Goal: Task Accomplishment & Management: Complete application form

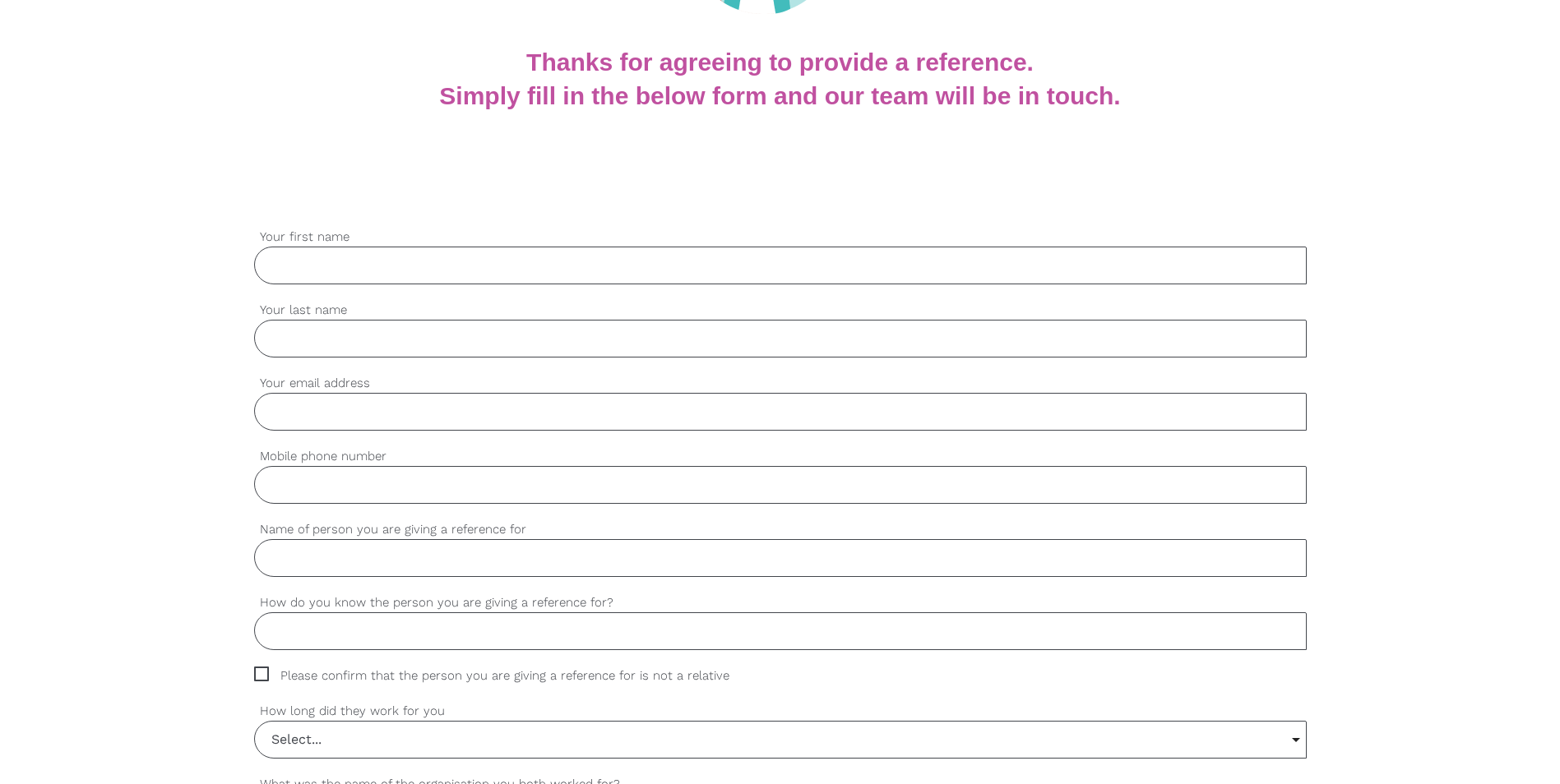
scroll to position [329, 0]
click at [367, 278] on input "Your first name" at bounding box center [780, 265] width 1052 height 38
type input "Salina"
click at [367, 342] on input "Your last name" at bounding box center [780, 339] width 1052 height 38
type input "[PERSON_NAME]"
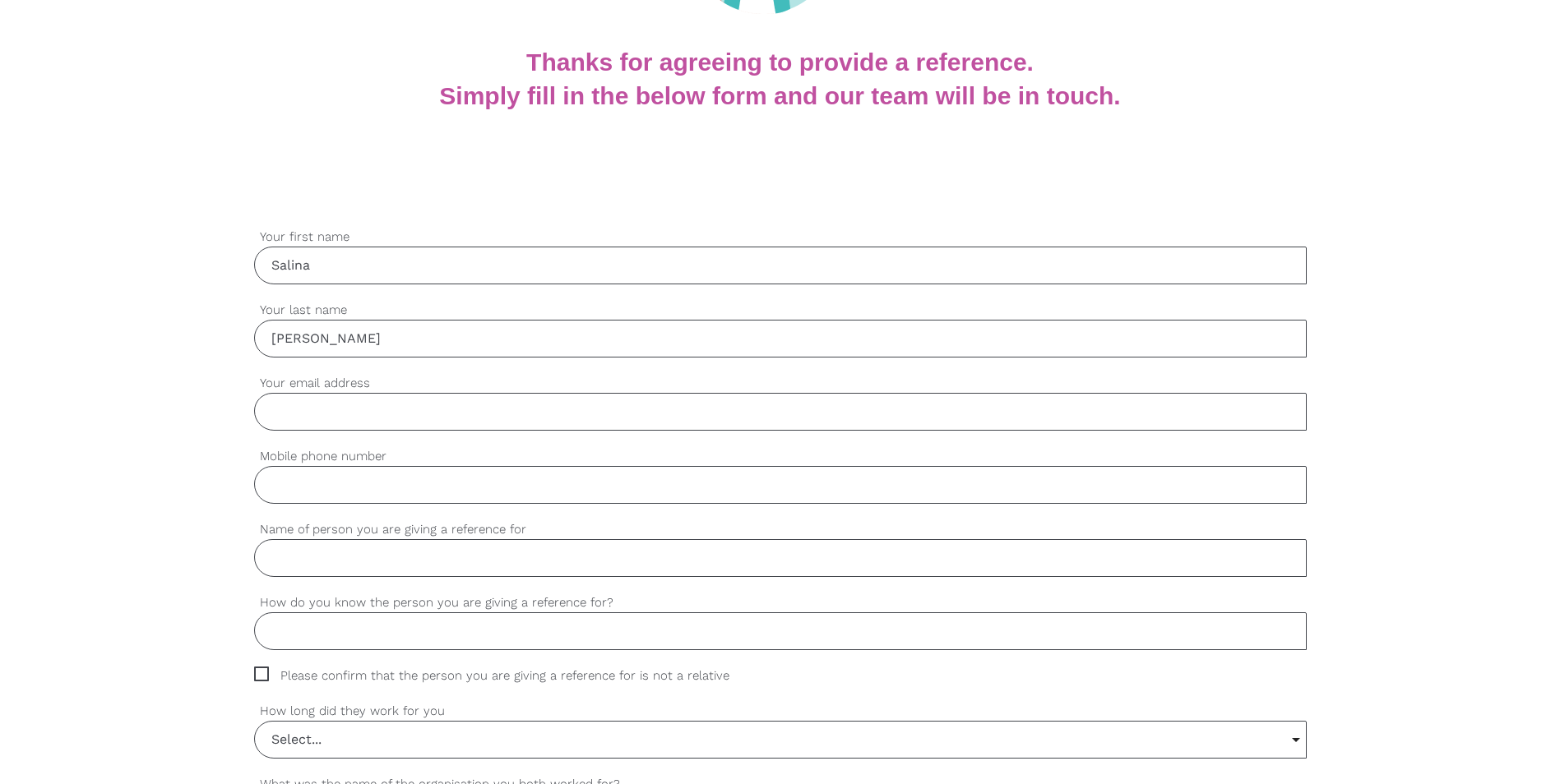
click at [376, 427] on input "Your email address" at bounding box center [780, 412] width 1052 height 38
type input "[EMAIL_ADDRESS][DOMAIN_NAME]"
click at [366, 494] on input "Mobile phone number" at bounding box center [780, 485] width 1052 height 38
type input "0415074224"
click at [342, 573] on input "Name of person you are giving a reference for" at bounding box center [780, 558] width 1052 height 38
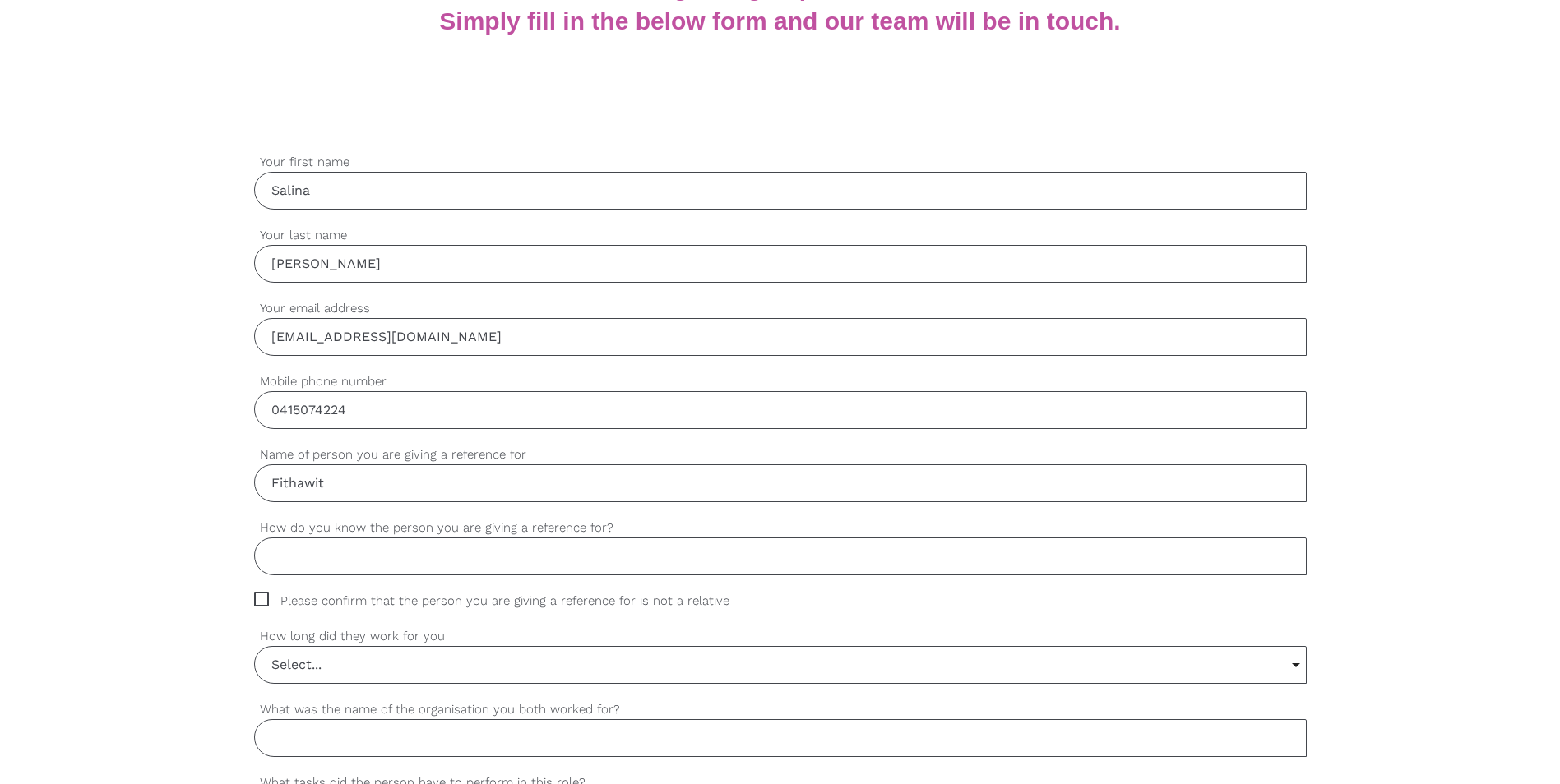
scroll to position [493, 0]
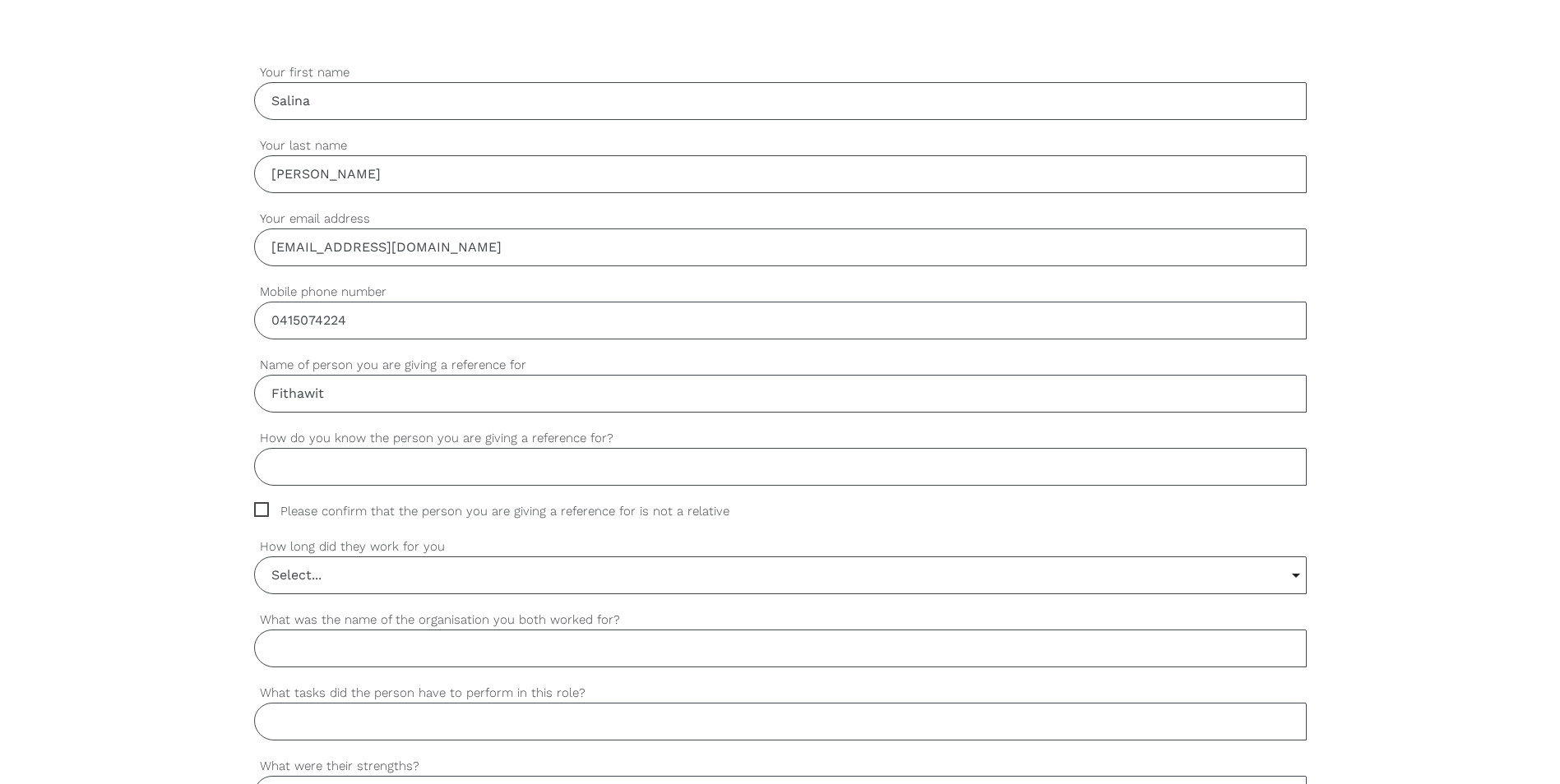
type input "Fithawit"
click at [372, 477] on input "How do you know the person you are giving a reference for?" at bounding box center [780, 466] width 1052 height 38
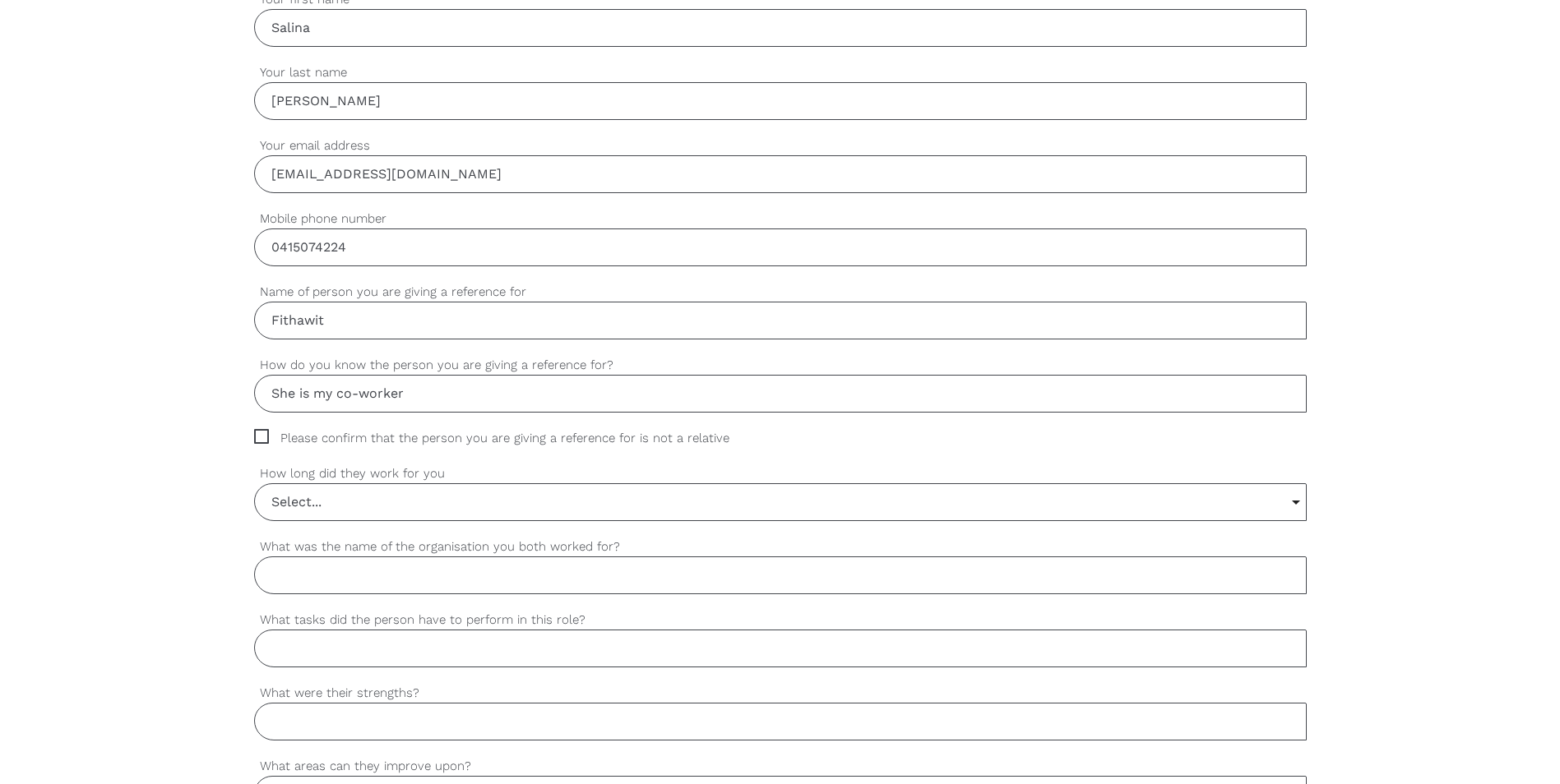
scroll to position [657, 0]
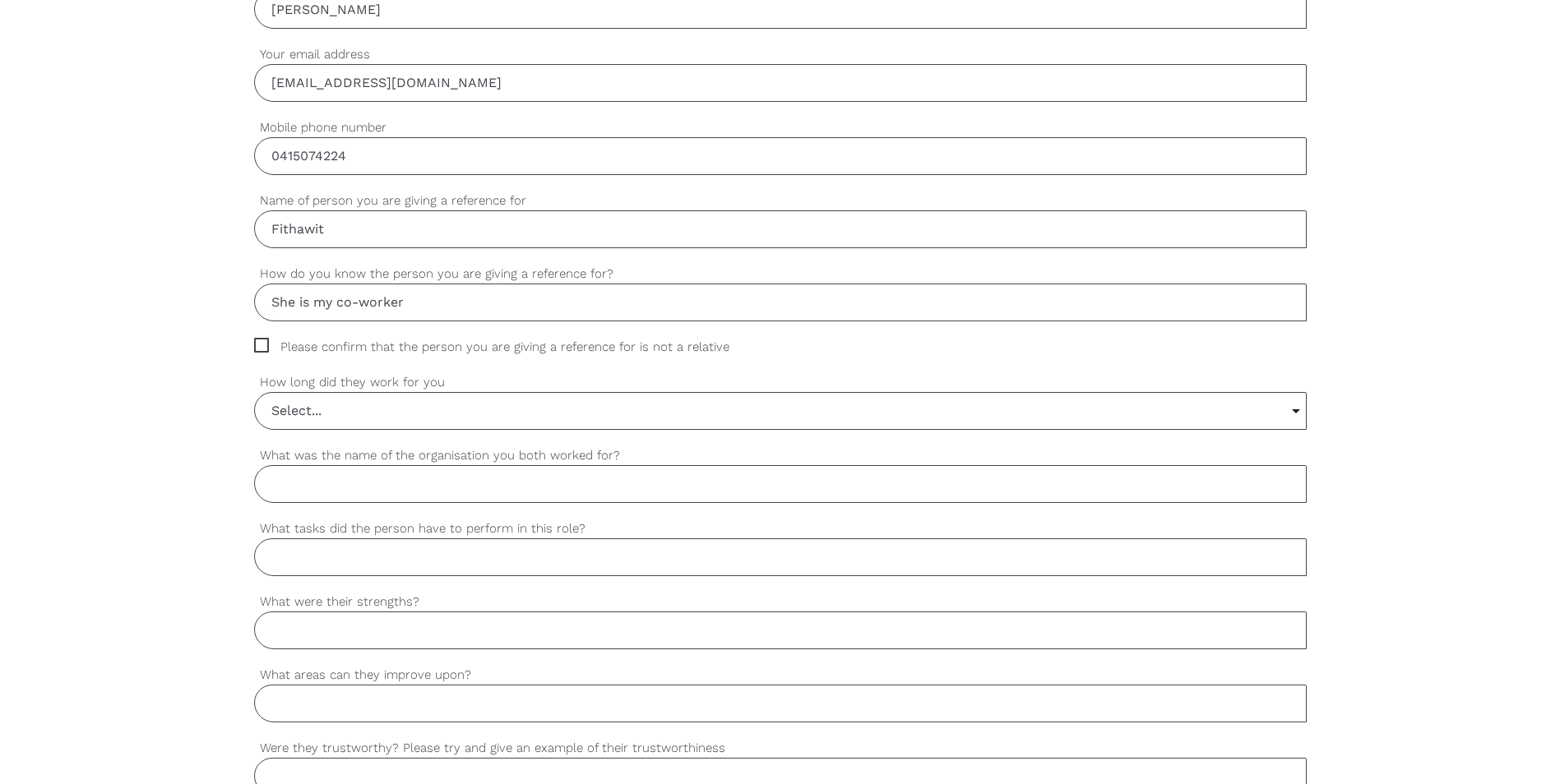
type input "She is my co-worker"
click at [260, 343] on span "Please confirm that the person you are giving a reference for is not a relative" at bounding box center [507, 347] width 507 height 19
click at [260, 343] on input "Please confirm that the person you are giving a reference for is not a relative" at bounding box center [259, 343] width 11 height 11
click at [264, 347] on span "Please confirm that the person you are giving a reference for is not a relative" at bounding box center [507, 347] width 507 height 19
click at [264, 347] on input "Please confirm that the person you are giving a reference for is not a relative" at bounding box center [259, 343] width 11 height 11
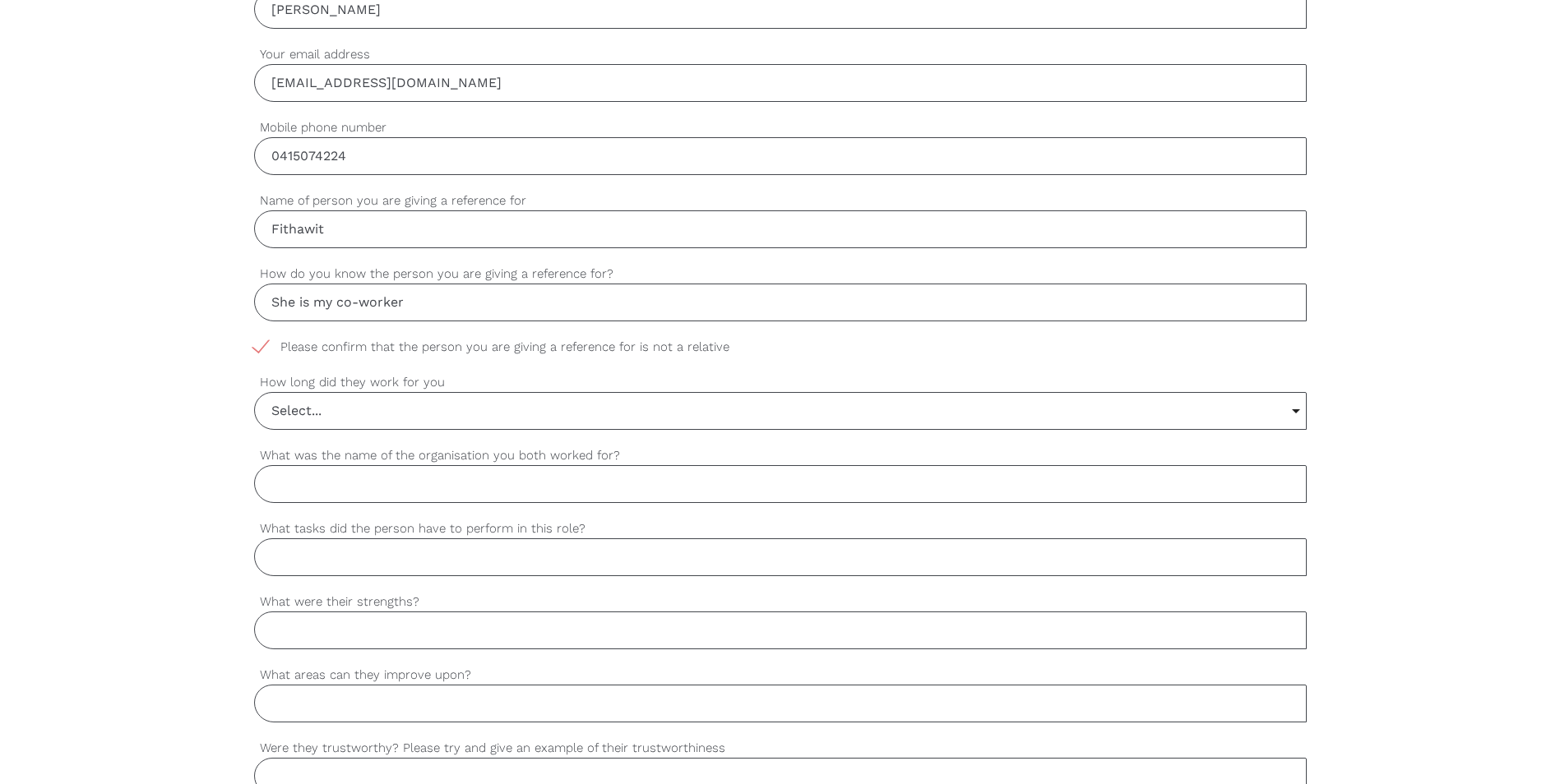
checkbox input "false"
click at [390, 419] on input "Select..." at bounding box center [780, 411] width 1051 height 36
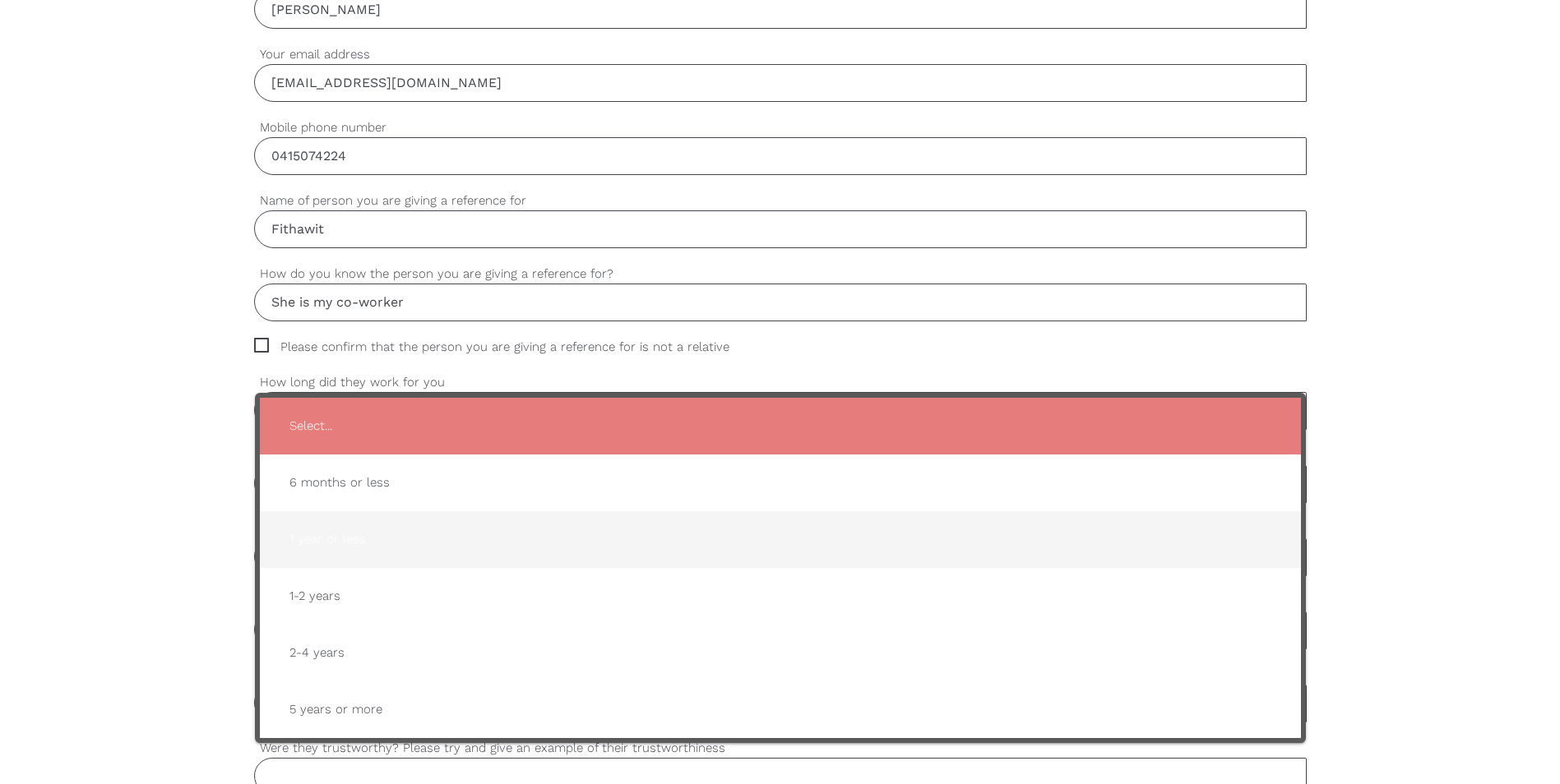
click at [376, 541] on span "1 year or less" at bounding box center [780, 539] width 1008 height 40
type input "1 year or less"
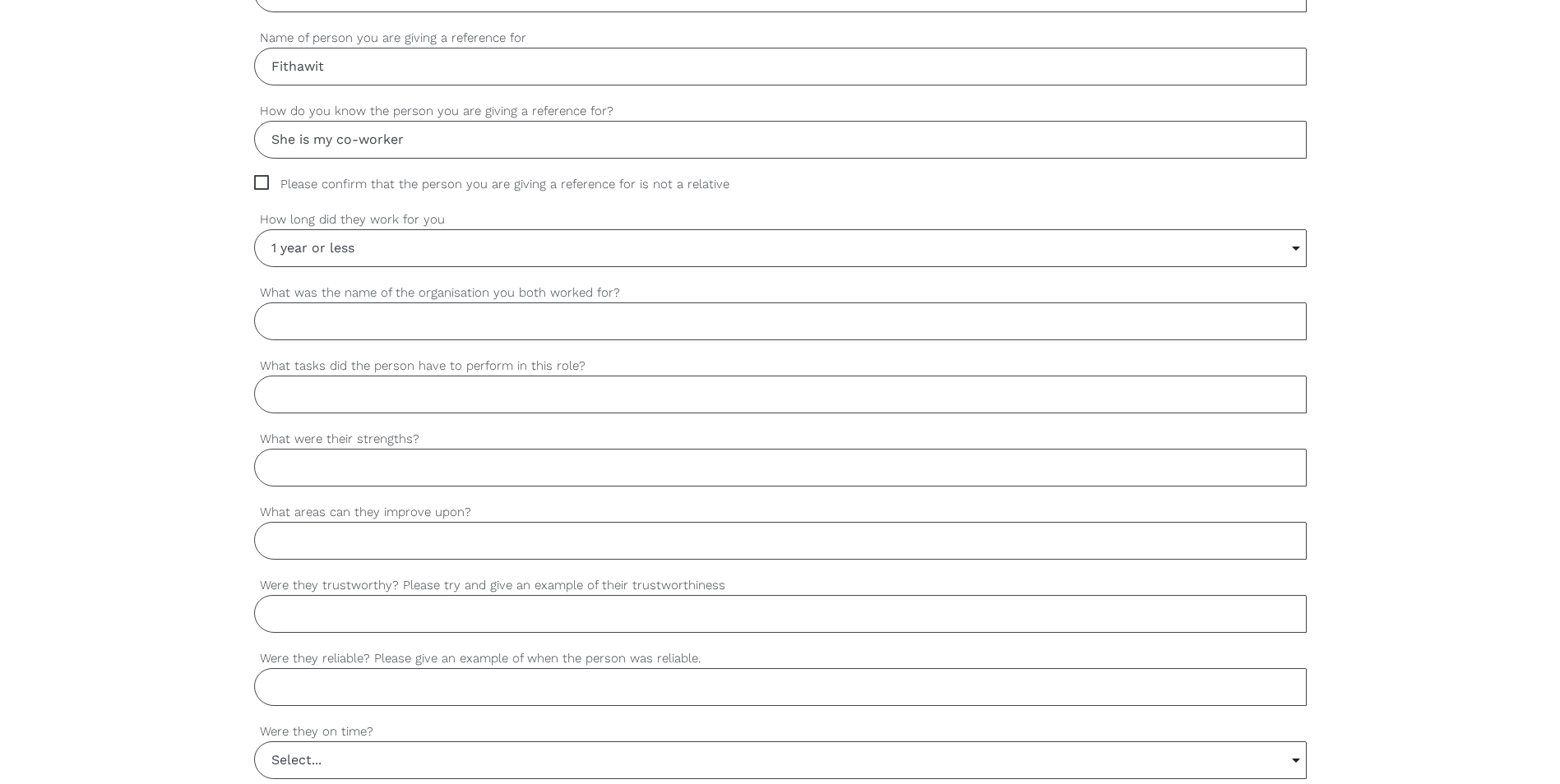
scroll to position [822, 0]
click at [411, 330] on input "What was the name of the organisation you both worked for?" at bounding box center [780, 319] width 1052 height 38
type input "Doutta [PERSON_NAME] Woornack"
click at [410, 388] on input "What tasks did the person have to perform in this role?" at bounding box center [780, 393] width 1052 height 38
type input "ADLs, Laundry, assist in feeding, documentation."
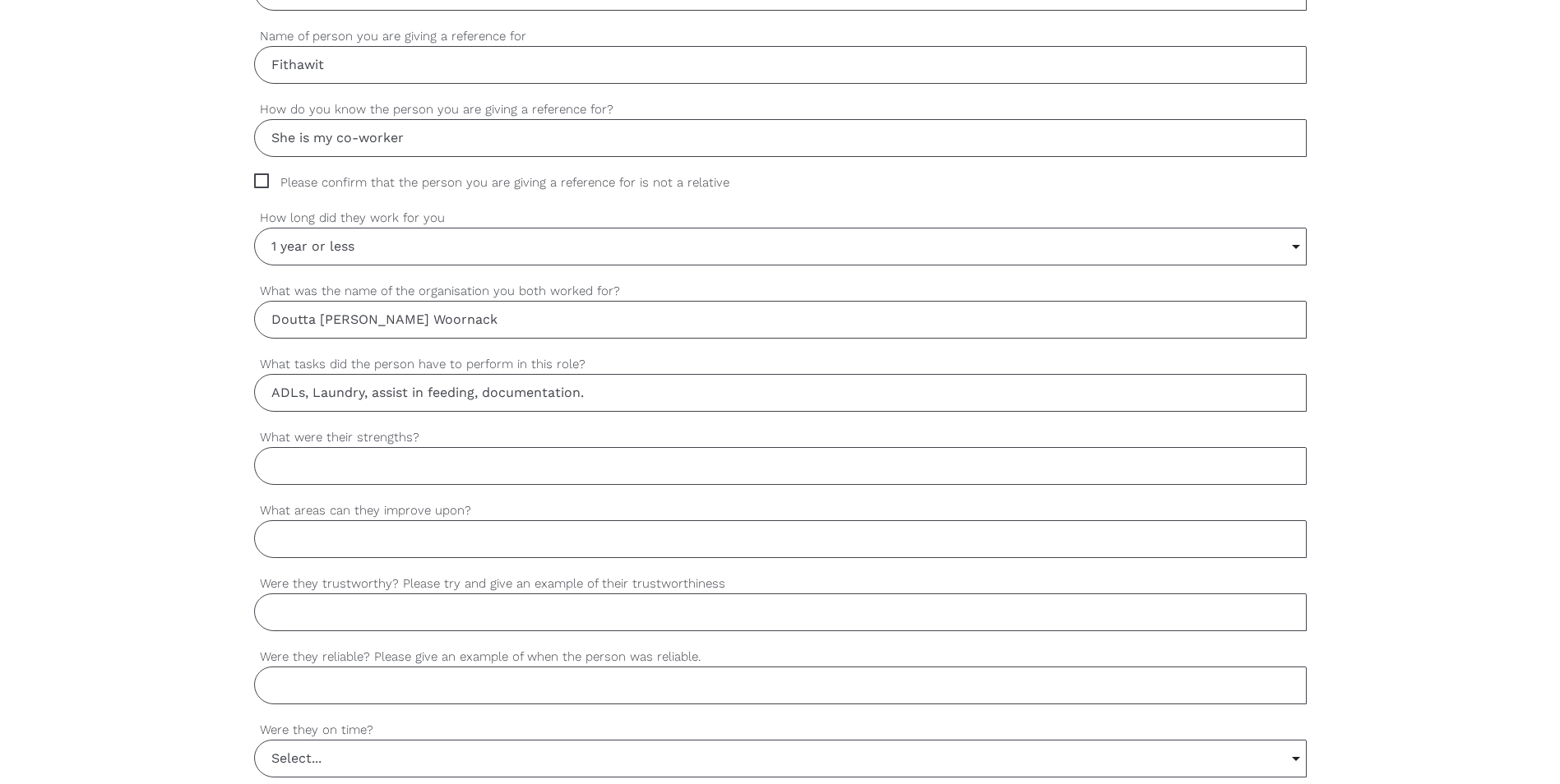
click at [455, 471] on input "What were their strengths?" at bounding box center [780, 466] width 1052 height 38
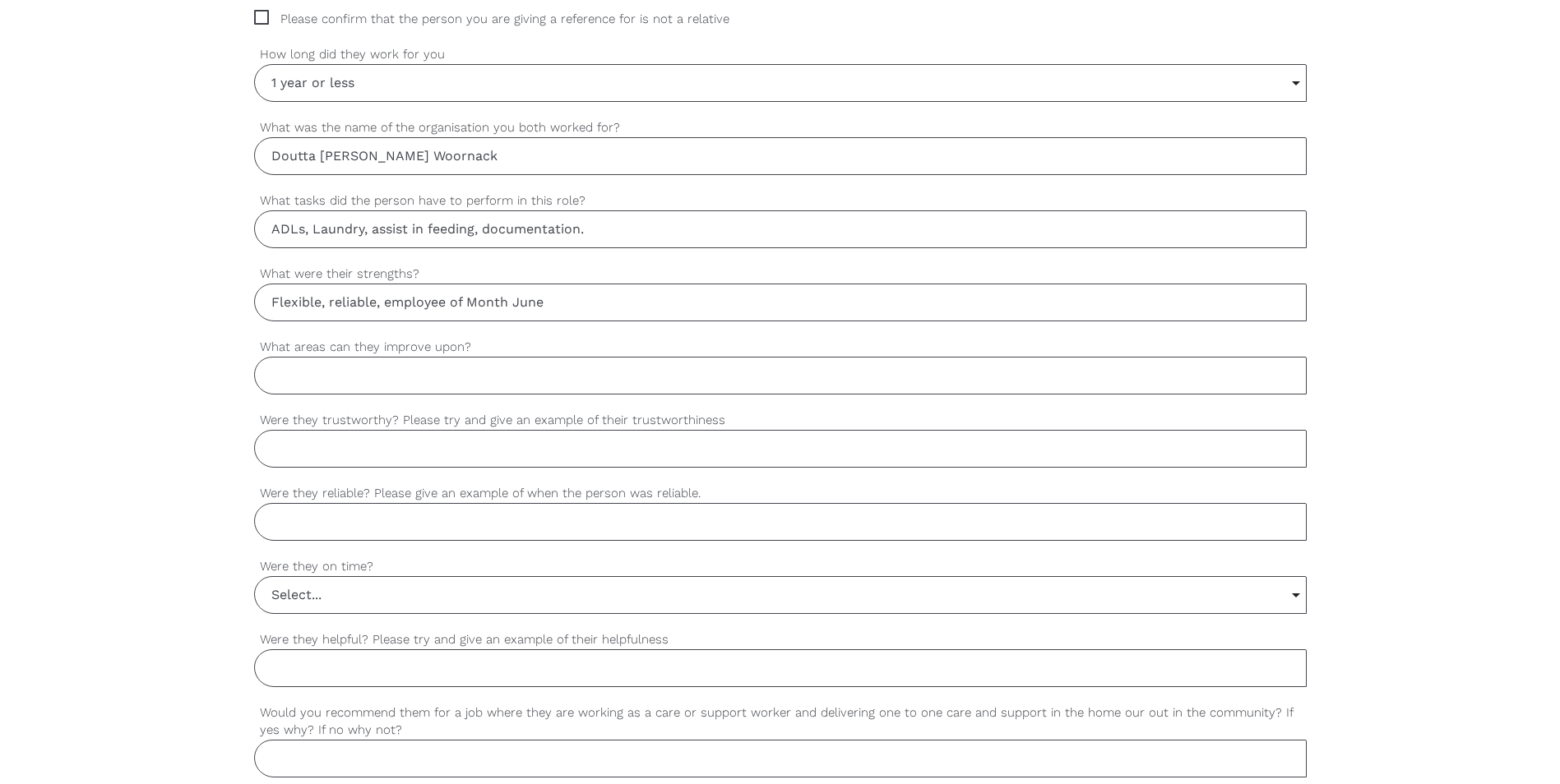
scroll to position [986, 0]
type input "Flexible, reliable, employee of Month June"
click at [351, 365] on input "What areas can they improve upon?" at bounding box center [780, 374] width 1052 height 38
click at [308, 378] on input "more communication skill" at bounding box center [780, 374] width 1052 height 38
type input "more on communication skill"
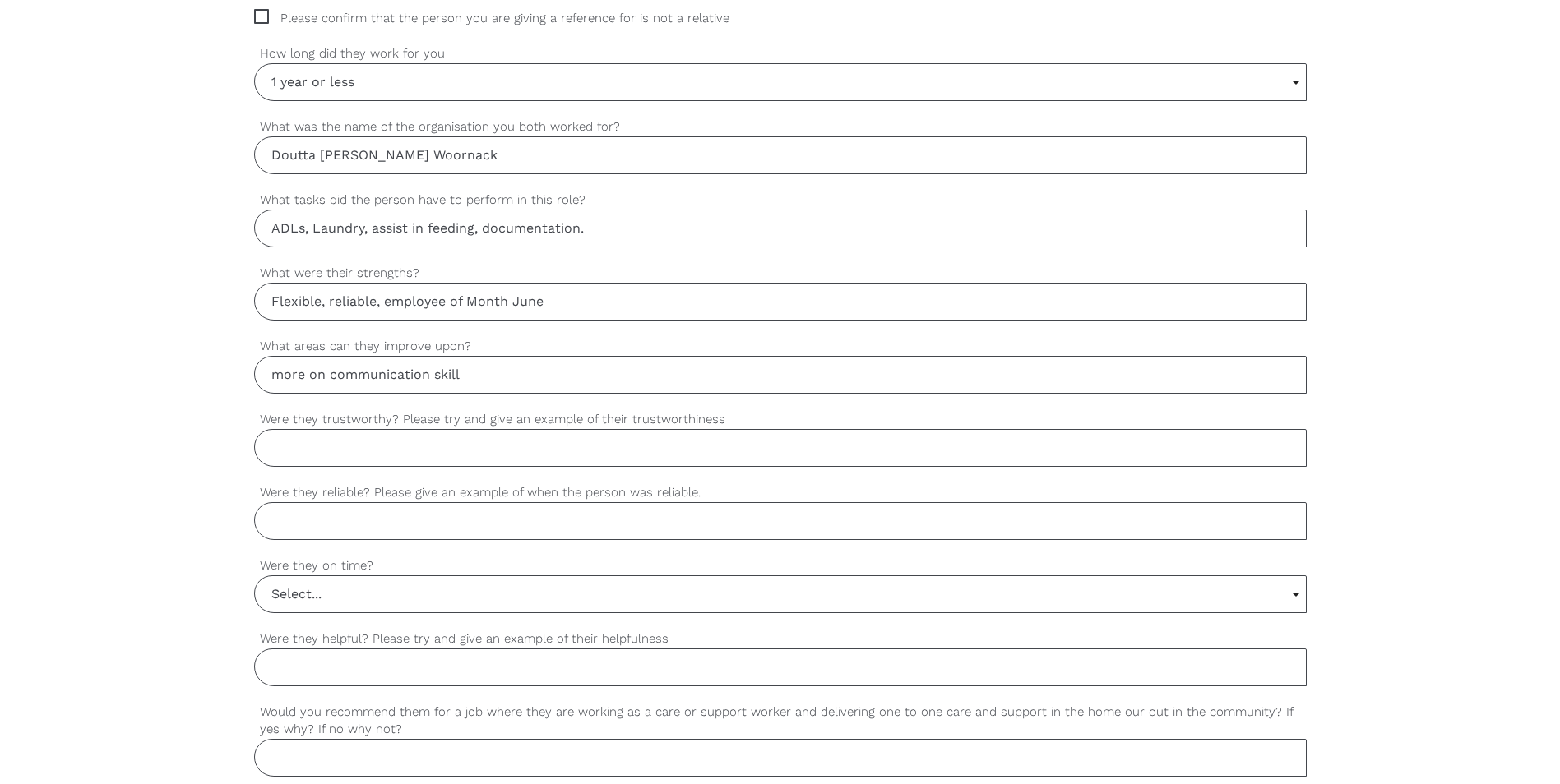
click at [361, 464] on input "Were they trustworthy? Please try and give an example of their trustworthiness" at bounding box center [780, 448] width 1052 height 38
paste input "during a recent shift, she promptly reported a change in a resident’s condition…"
drag, startPoint x: 298, startPoint y: 453, endPoint x: 424, endPoint y: 456, distance: 126.0
click at [424, 456] on input "Yes, during a recent shift, she promptly reported a change in a resident’s cond…" at bounding box center [780, 448] width 1052 height 38
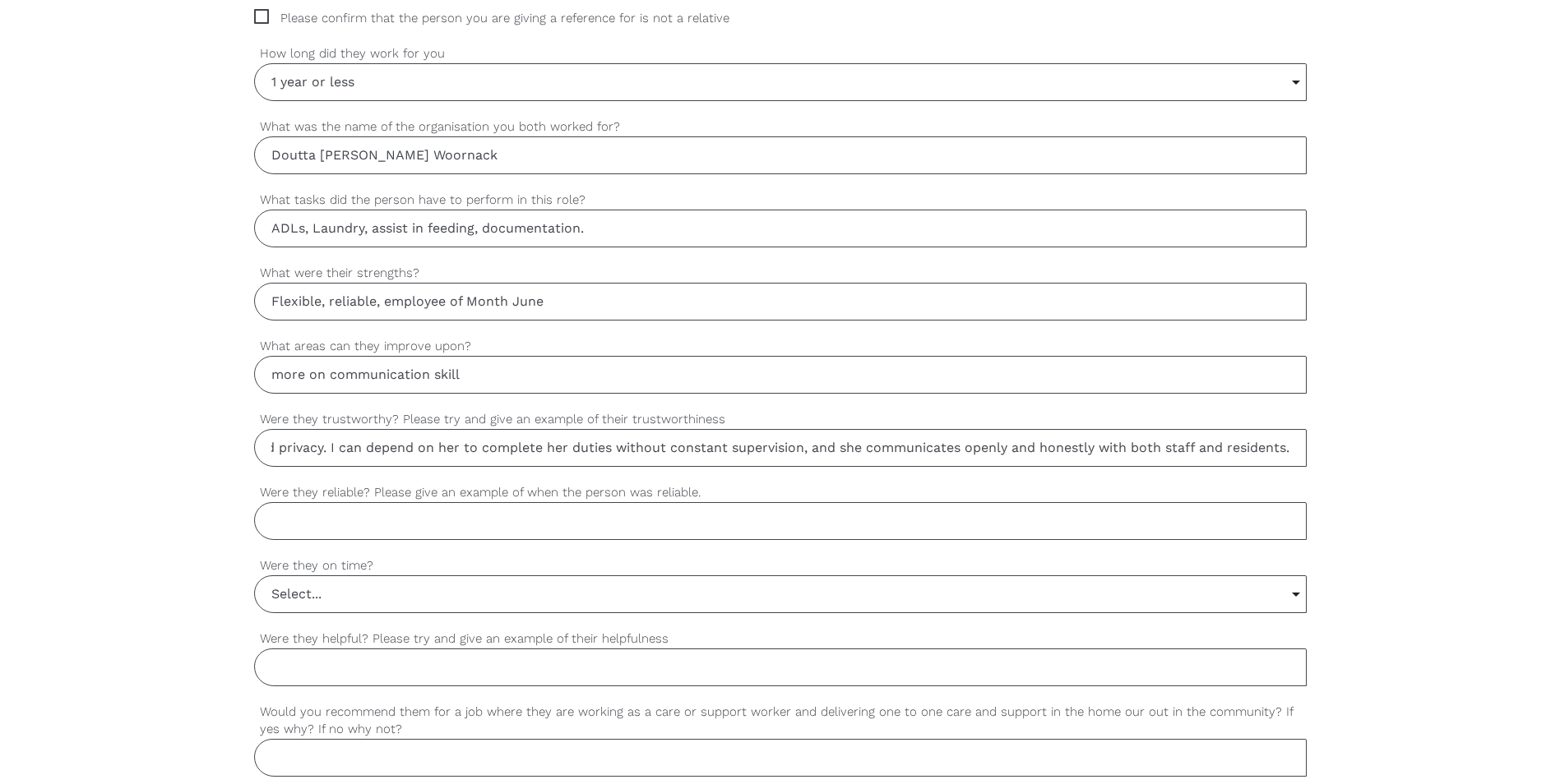
click at [275, 449] on input "Yes, during a recent shift, she promptly reported a change in a resident’s cond…" at bounding box center [780, 448] width 1052 height 38
type input "Yes, during a recent shift, she promptly reported a change in a resident’s cond…"
click at [369, 530] on input "Were they reliable? Please give an example of when the person was reliable." at bounding box center [780, 521] width 1052 height 38
drag, startPoint x: 664, startPoint y: 458, endPoint x: 742, endPoint y: 457, distance: 78.0
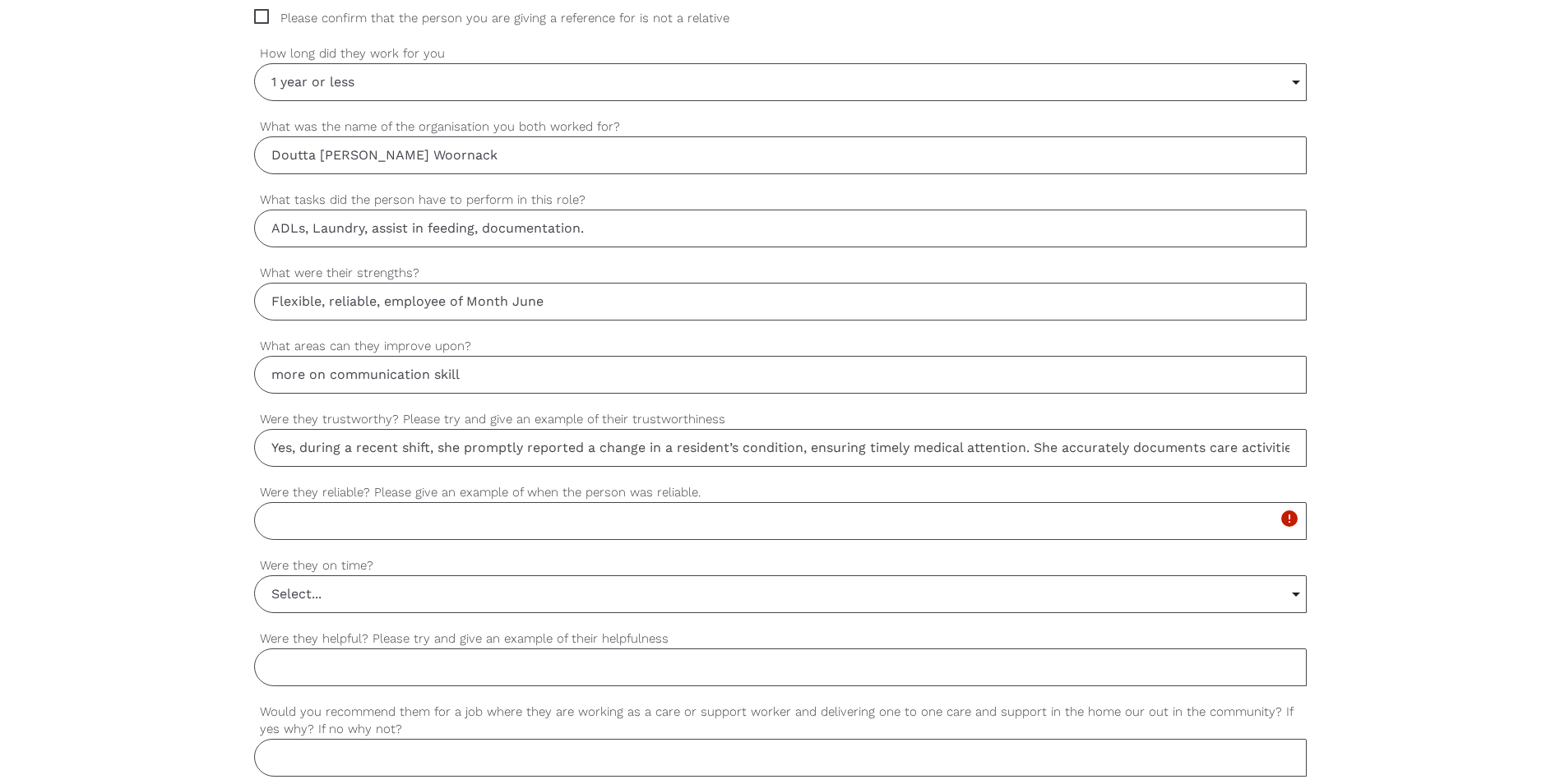
click at [742, 457] on input "Yes, during a recent shift, she promptly reported a change in a resident’s cond…" at bounding box center [780, 448] width 1052 height 38
click at [863, 460] on input "Yes, during a recent shift, she promptly reported a change in a resident’s cond…" at bounding box center [780, 448] width 1052 height 38
click at [902, 451] on input "Yes, during a recent shift, she promptly reported a change in a resident’s cond…" at bounding box center [780, 448] width 1052 height 38
click at [927, 445] on input "Yes, during a recent shift, she promptly reported a change in a resident’s cond…" at bounding box center [780, 448] width 1052 height 38
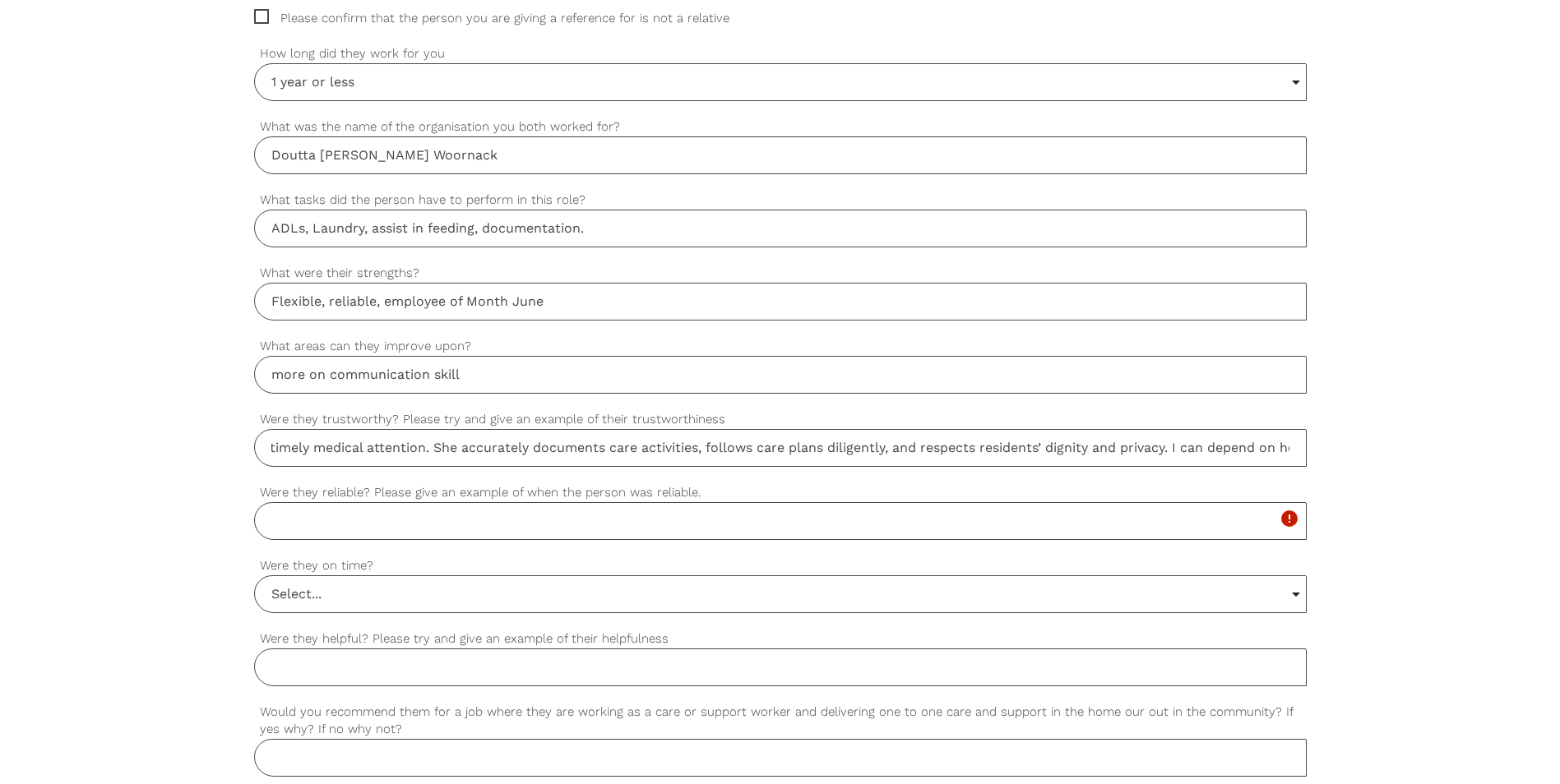
scroll to position [0, 596]
click at [878, 573] on label "Were they on time?" at bounding box center [780, 565] width 1052 height 19
click at [0, 0] on select "Select... Yes No Sometimes" at bounding box center [0, 0] width 0 height 0
drag, startPoint x: 264, startPoint y: 495, endPoint x: 706, endPoint y: 491, distance: 442.0
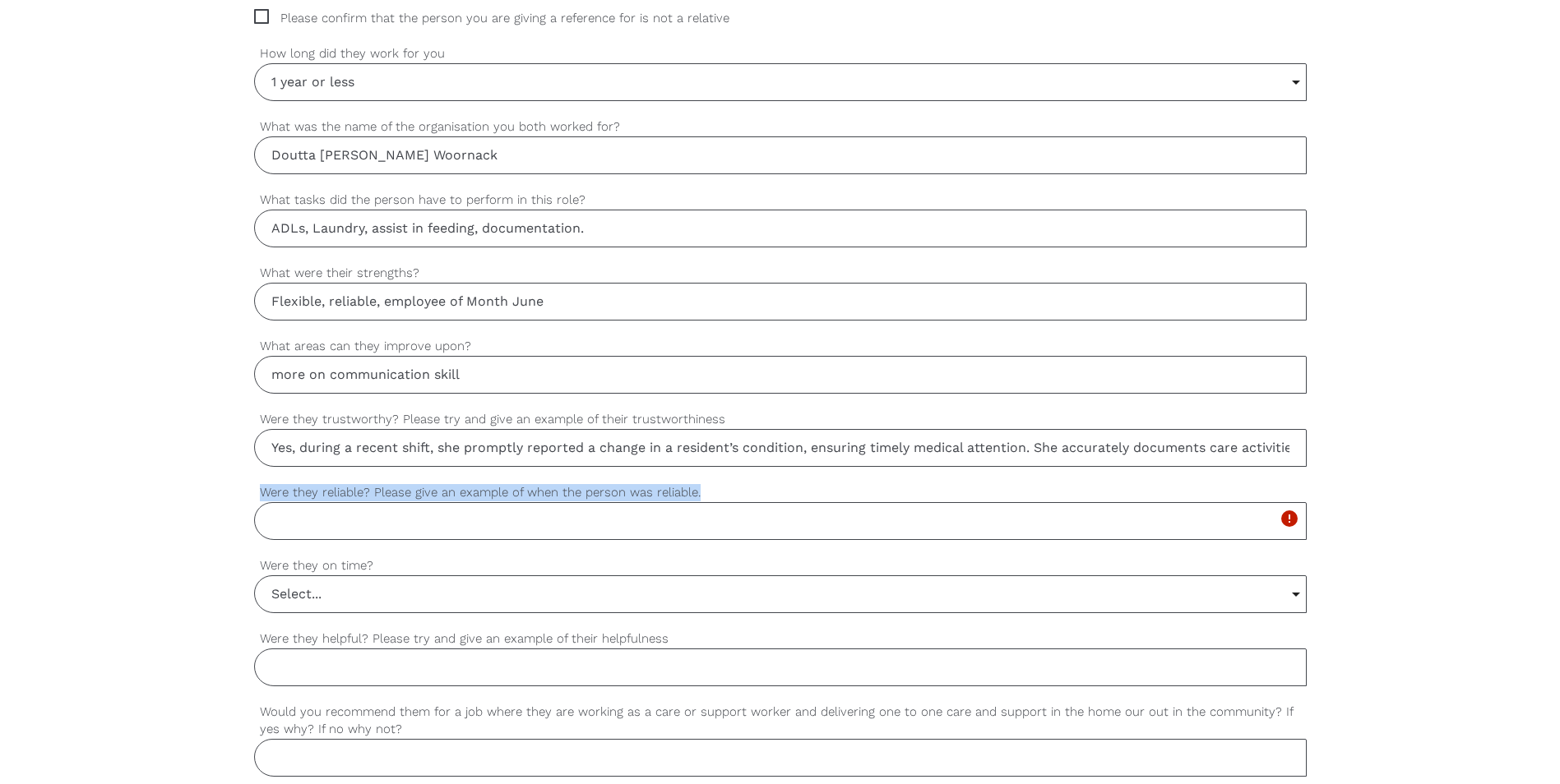
click at [706, 491] on label "Were they reliable? Please give an example of when the person was reliable." at bounding box center [780, 492] width 1052 height 19
drag, startPoint x: 706, startPoint y: 491, endPoint x: 673, endPoint y: 490, distance: 33.0
copy label "Were they reliable? Please give an example of when the person was reliable."
paste input "During a particularly busy shift, [PERSON_NAME] was assigned to assist multiple…"
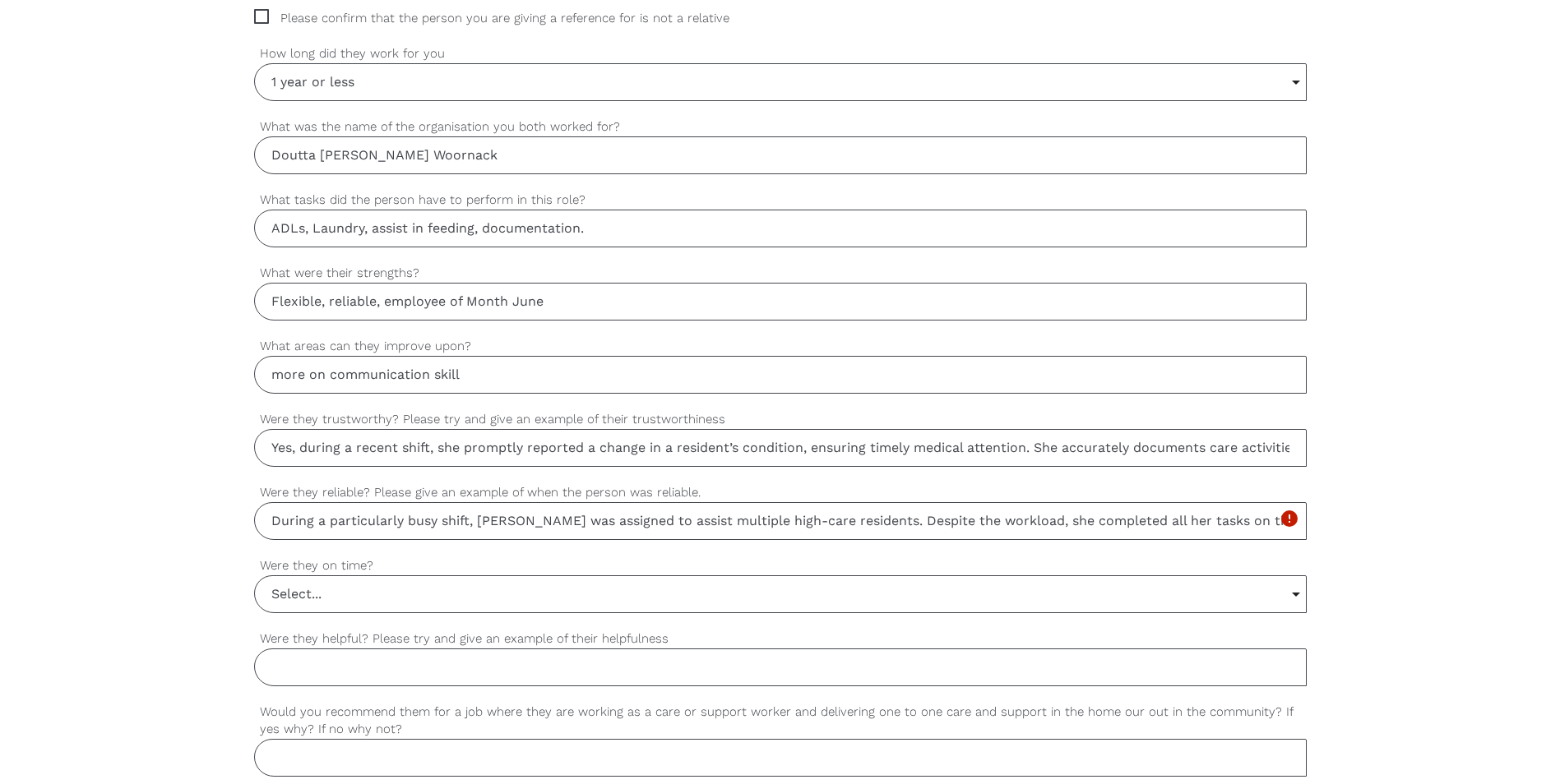
scroll to position [0, 2286]
type input "During a particularly busy shift, [PERSON_NAME] was assigned to assist multiple…"
click at [378, 591] on input "Select..." at bounding box center [780, 594] width 1051 height 36
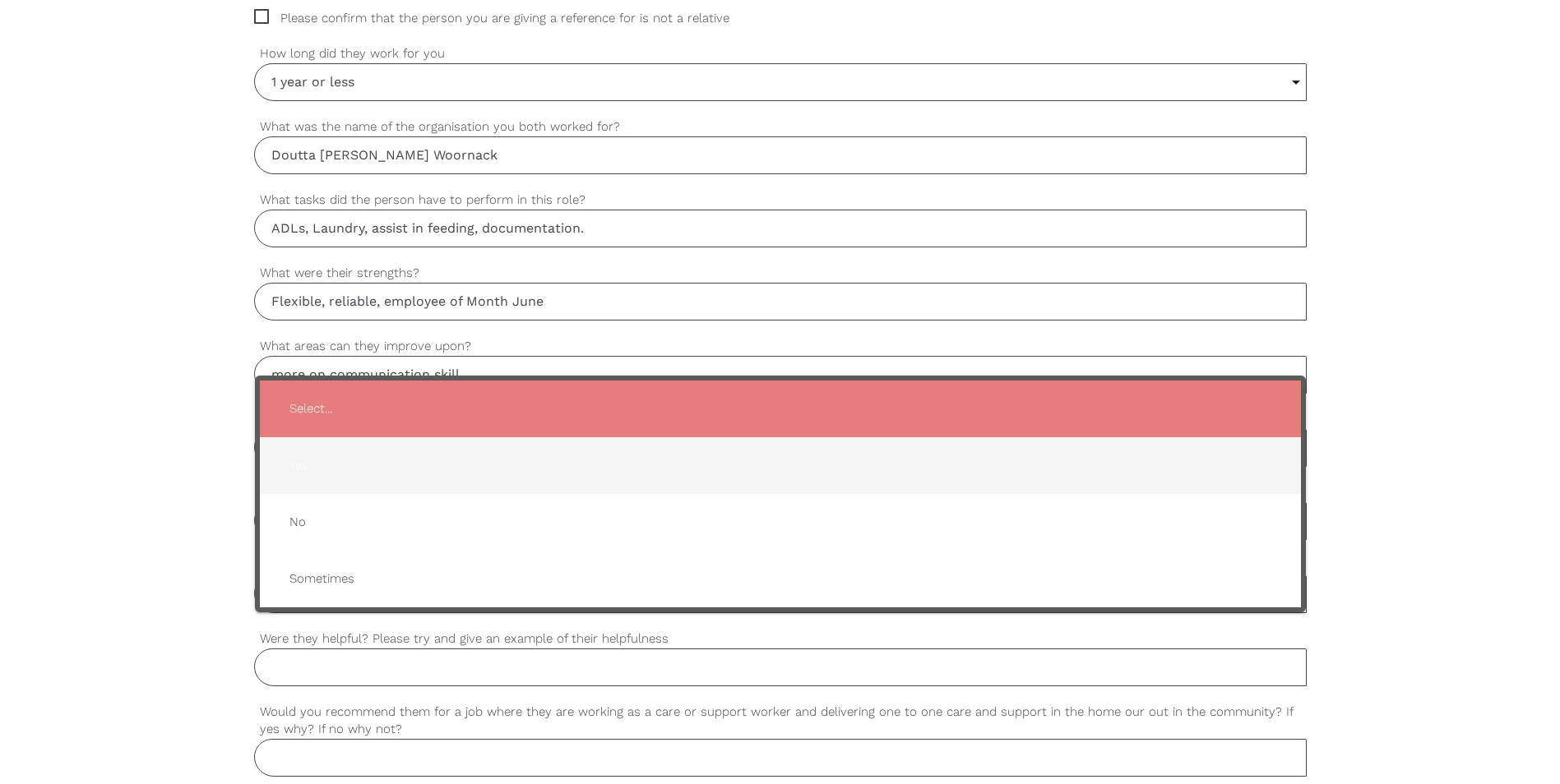
click at [328, 467] on span "Yes" at bounding box center [780, 465] width 1008 height 40
type input "Yes"
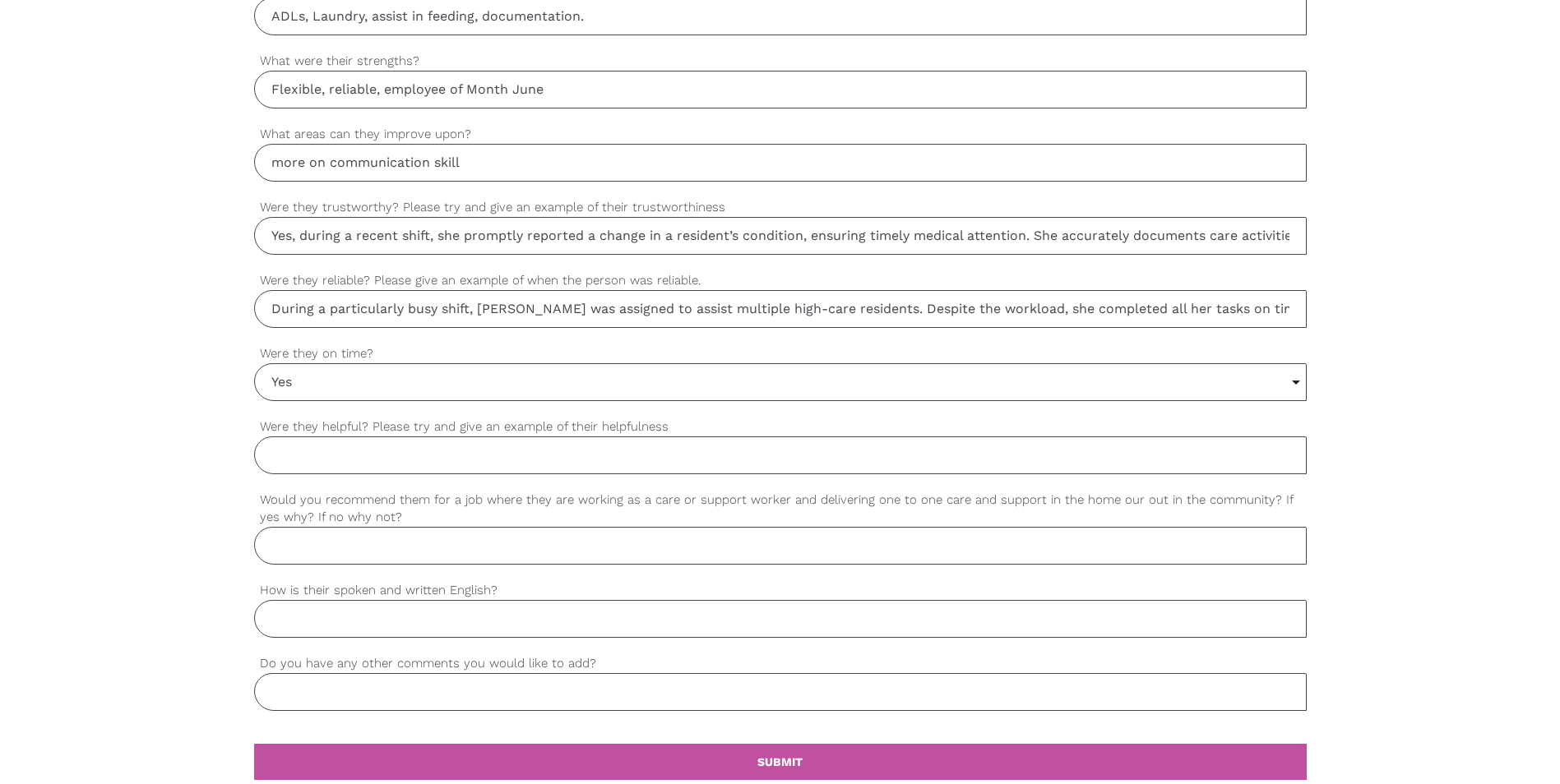
scroll to position [1233, 0]
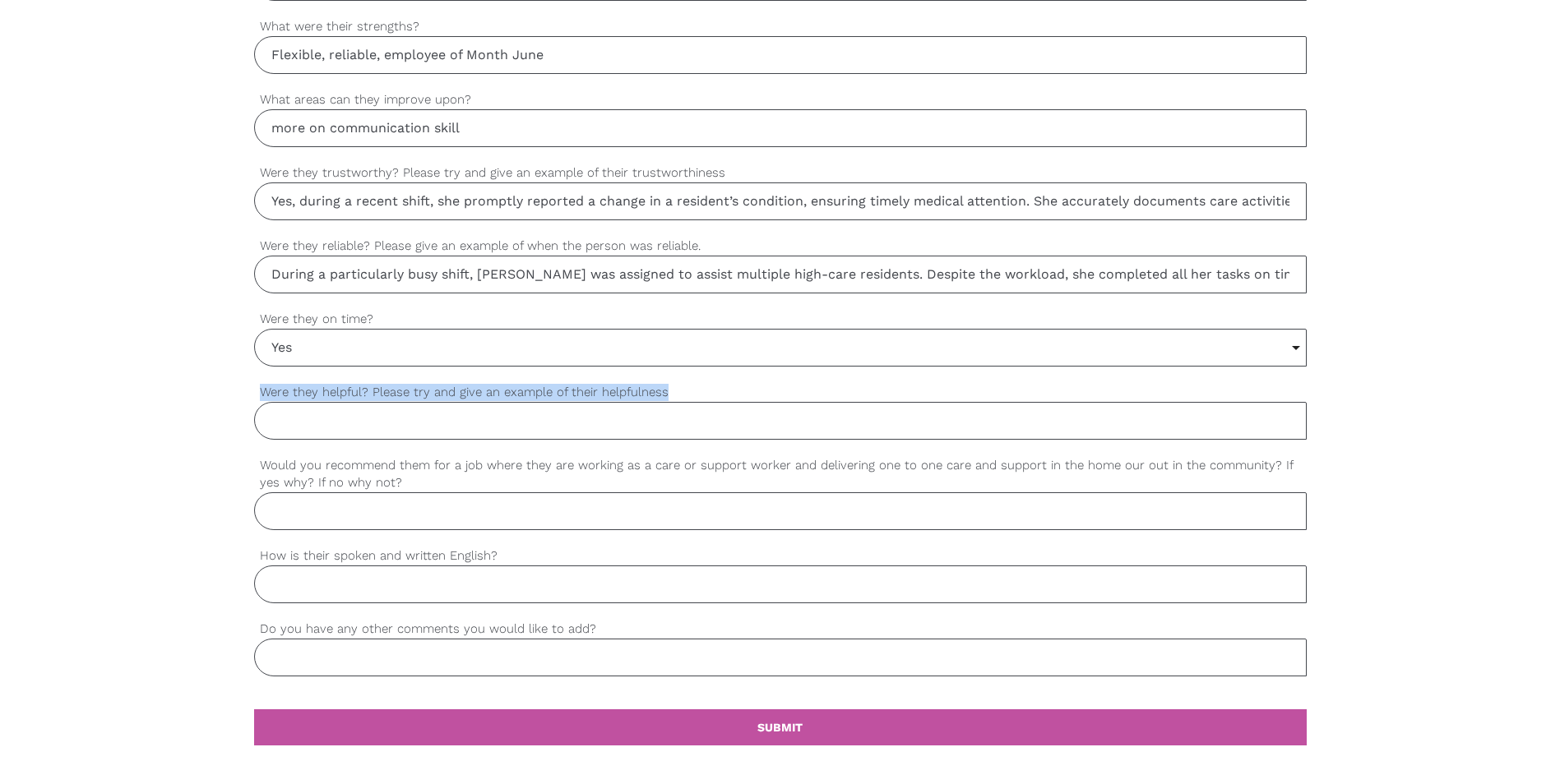
drag, startPoint x: 261, startPoint y: 390, endPoint x: 689, endPoint y: 388, distance: 428.0
click at [689, 388] on label "Were they helpful? Please try and give an example of their helpfulness" at bounding box center [780, 392] width 1052 height 19
drag, startPoint x: 689, startPoint y: 388, endPoint x: 632, endPoint y: 388, distance: 57.0
copy label "Were they helpful? Please try and give an example of their helpfulness"
click at [349, 420] on input "Were they helpful? Please try and give an example of their helpfulness" at bounding box center [780, 420] width 1052 height 38
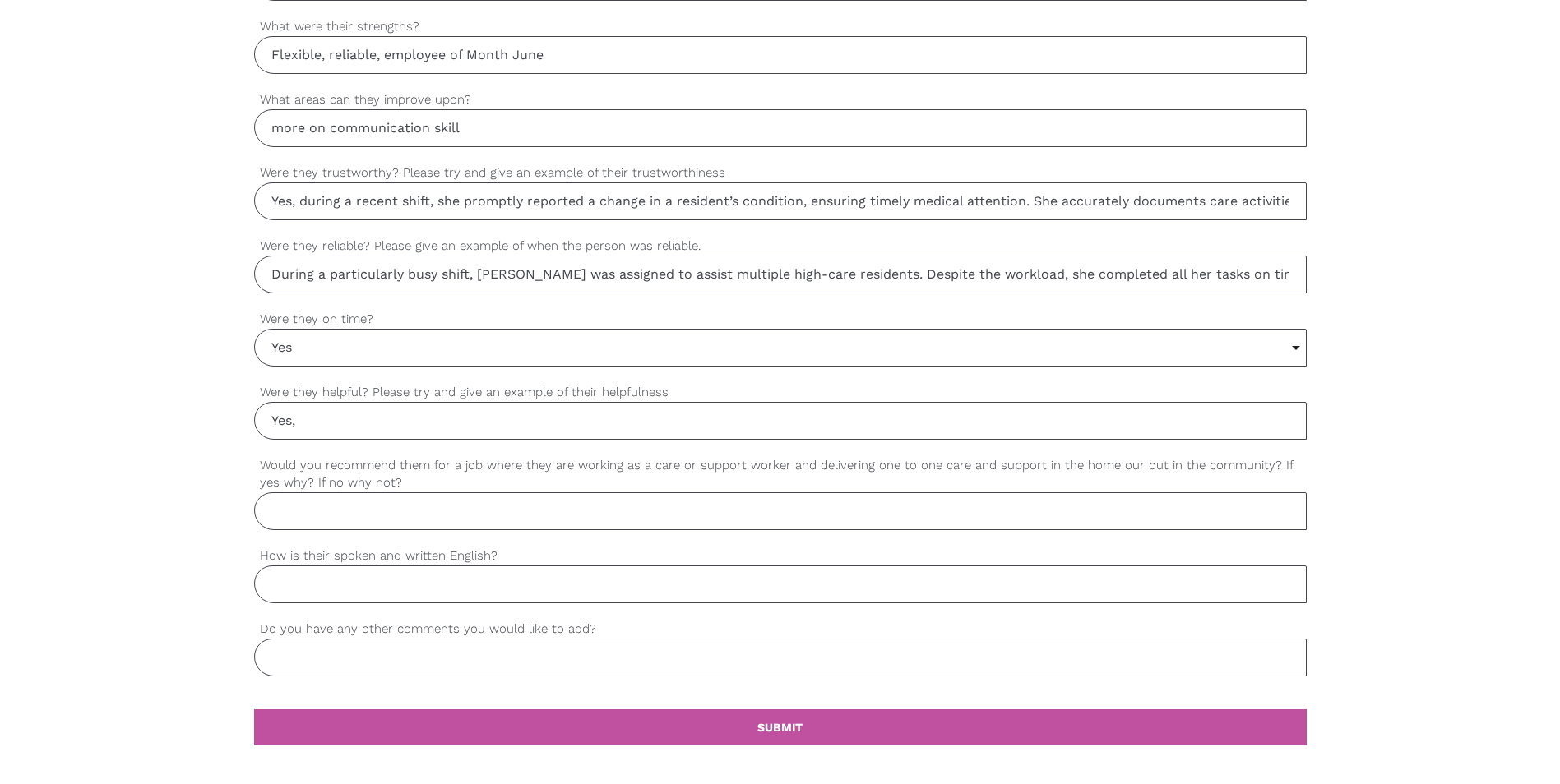
paste input "During a shift when the unit was short-staffed, [PERSON_NAME] willingly assiste…"
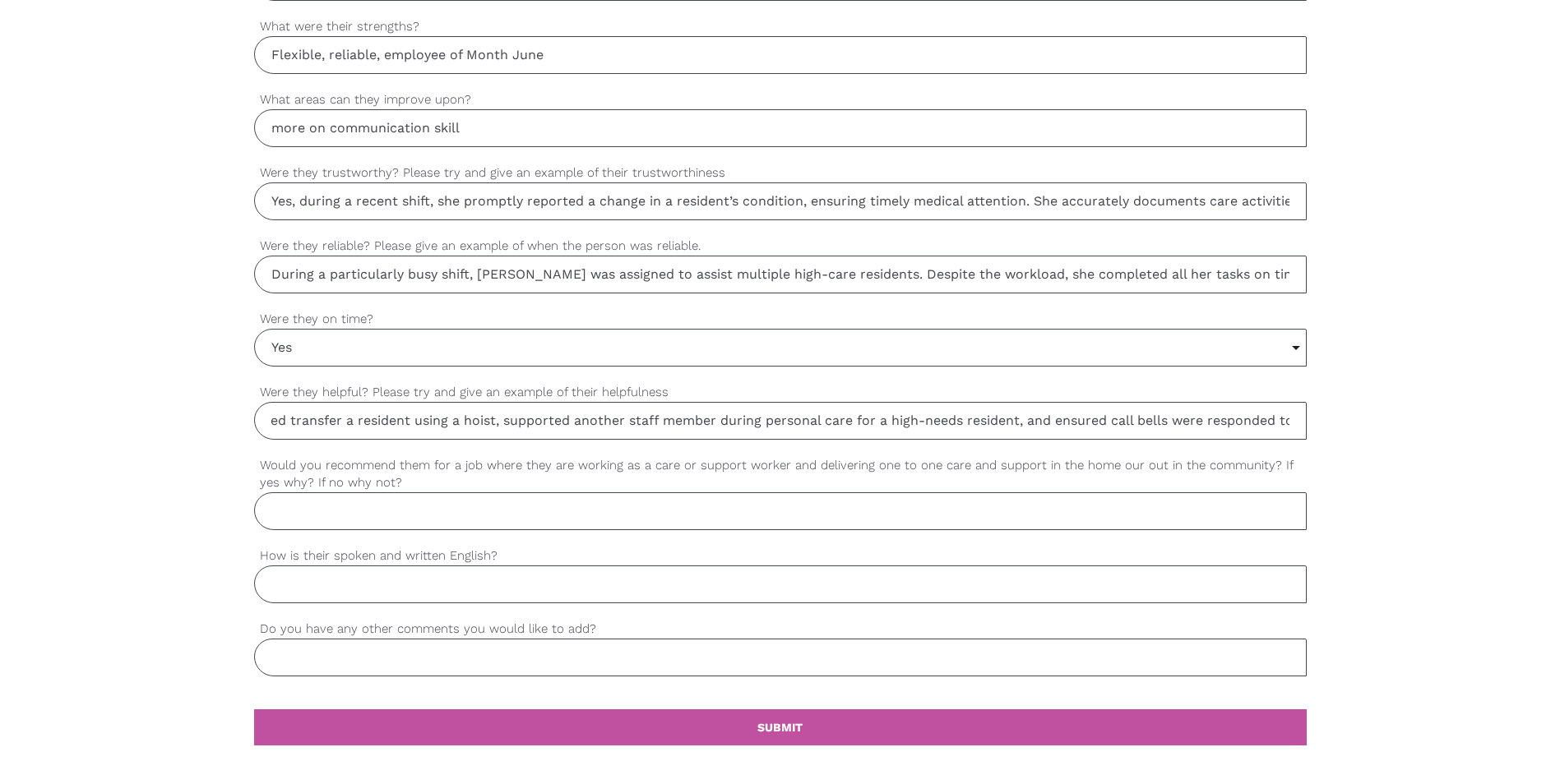
scroll to position [0, 857]
type input "Yes, During a shift when the unit was short-staffed, [PERSON_NAME] willingly as…"
click at [377, 524] on input "Would you recommend them for a job where they are working as a care or support …" at bounding box center [780, 511] width 1052 height 38
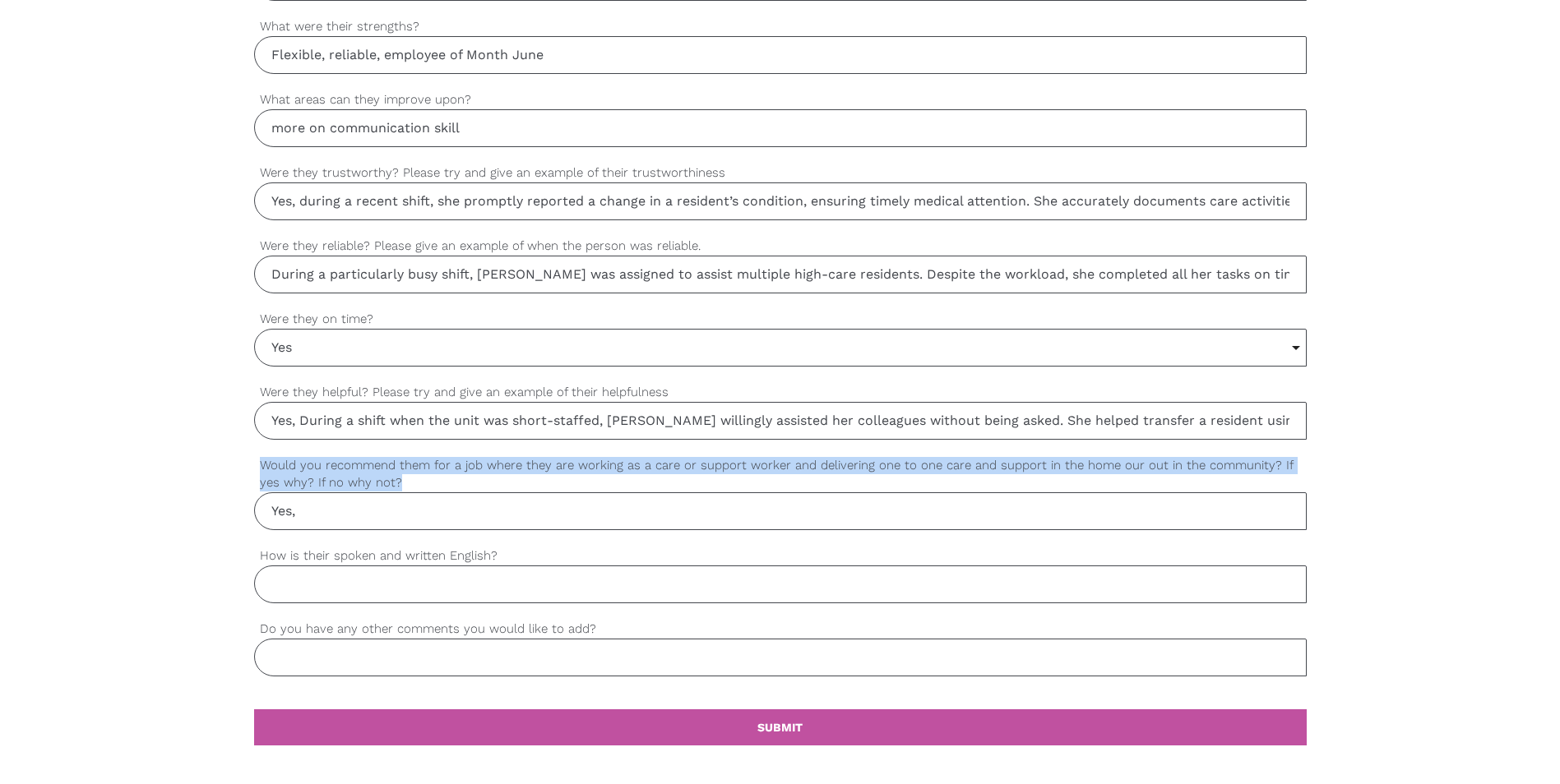
drag, startPoint x: 261, startPoint y: 464, endPoint x: 422, endPoint y: 486, distance: 162.5
click at [422, 486] on label "Would you recommend them for a job where they are working as a care or support …" at bounding box center [780, 474] width 1052 height 36
drag, startPoint x: 422, startPoint y: 486, endPoint x: 357, endPoint y: 481, distance: 65.2
copy label "Would you recommend them for a job where they are working as a care or support …"
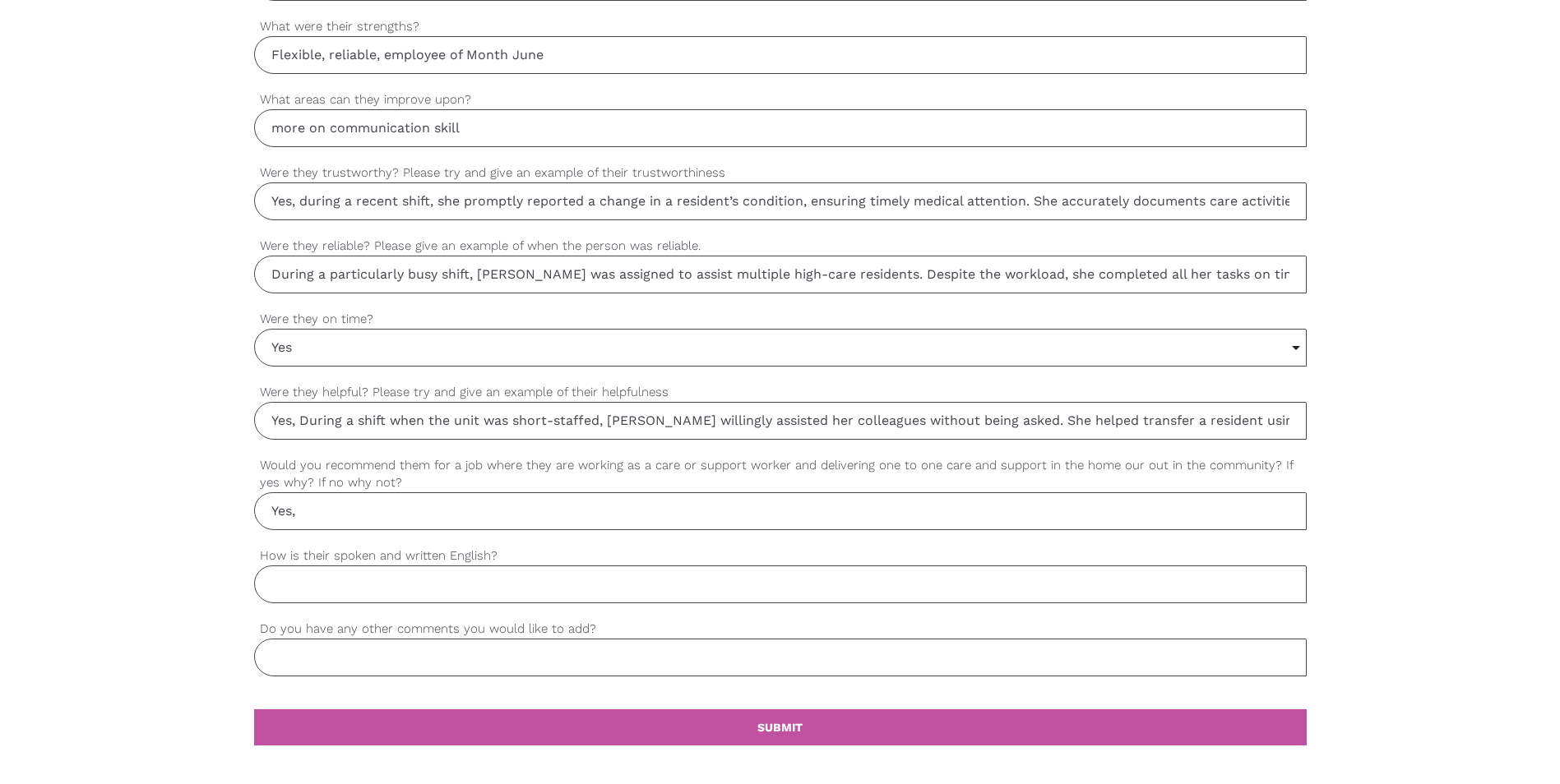
paste input "itha has shown excellent interpersonal skills, professionalism, and a strong se…"
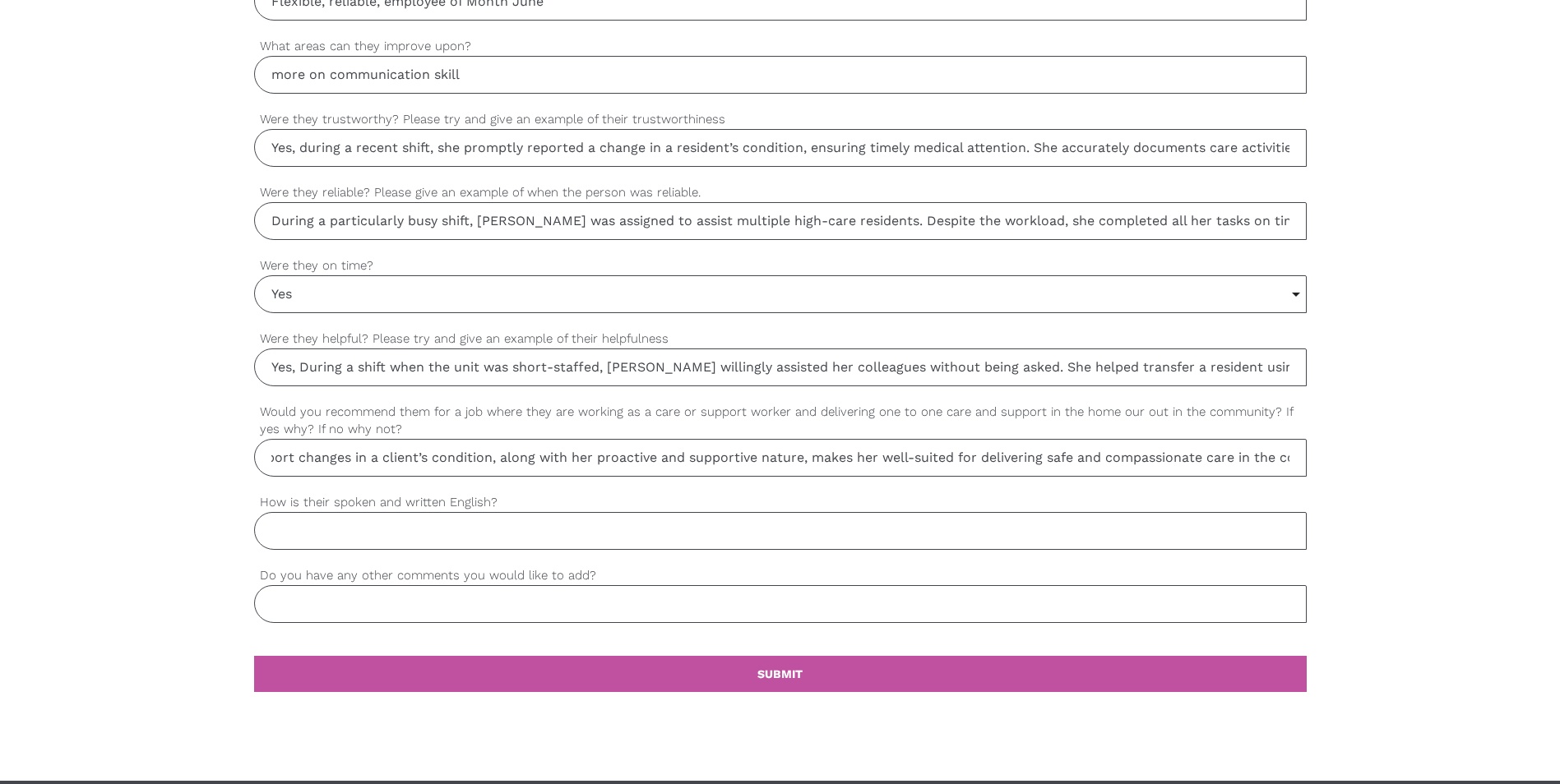
scroll to position [1315, 0]
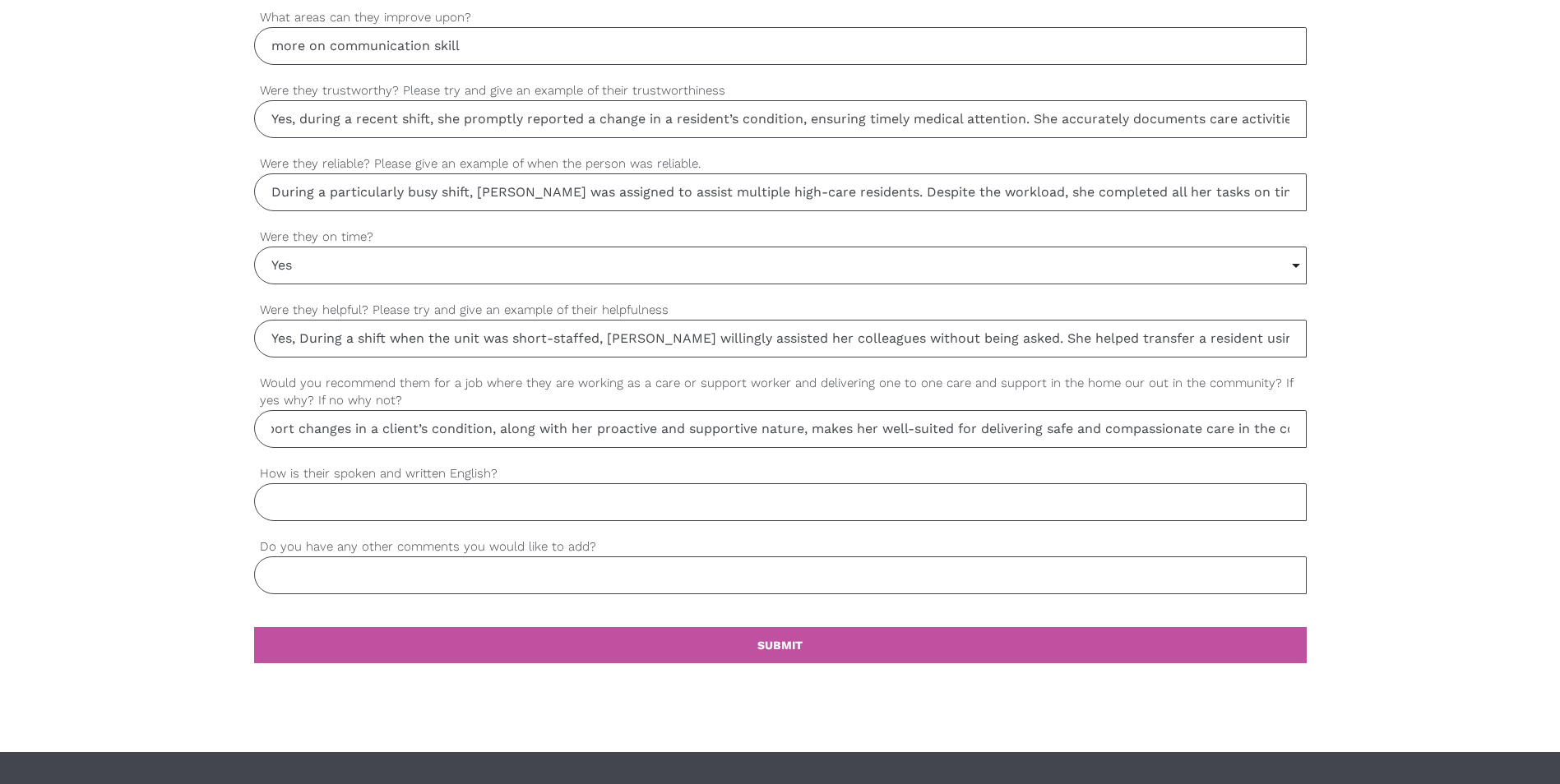
type input "Yes, [PERSON_NAME] has shown excellent interpersonal skills, professionalism, a…"
click at [331, 509] on input "How is their spoken and written English?" at bounding box center [780, 502] width 1052 height 38
type input "clear"
click at [295, 585] on input "Do you have any other comments you would like to add?" at bounding box center [780, 575] width 1052 height 38
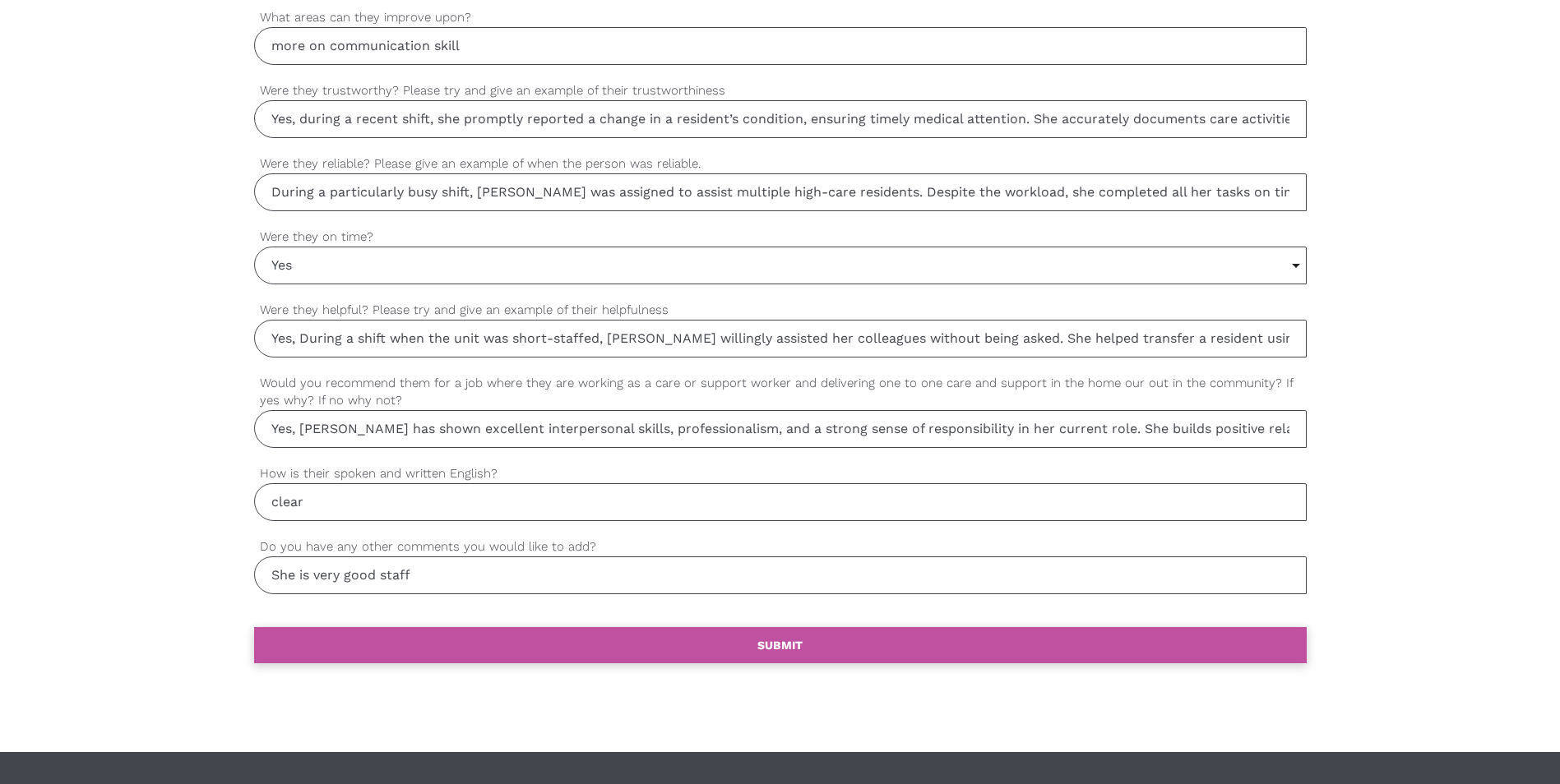
type input "She is very good staff"
click at [761, 643] on b "SUBMIT" at bounding box center [780, 645] width 45 height 13
